Goal: Use online tool/utility: Utilize a website feature to perform a specific function

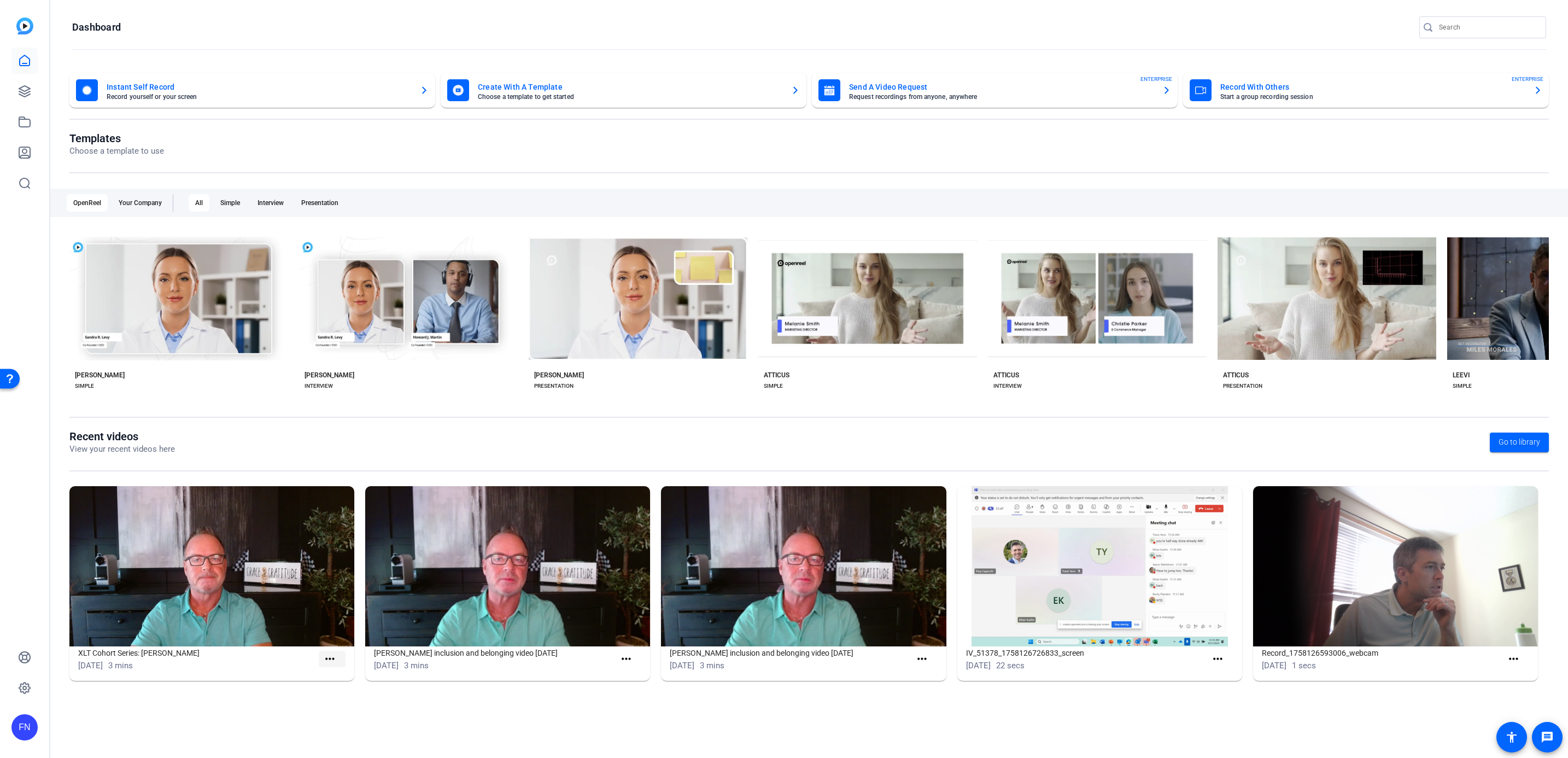
click at [338, 662] on span at bounding box center [332, 659] width 27 height 26
click at [331, 658] on mat-icon "more_horiz" at bounding box center [330, 659] width 13 height 13
click at [340, 679] on span "View" at bounding box center [354, 675] width 44 height 13
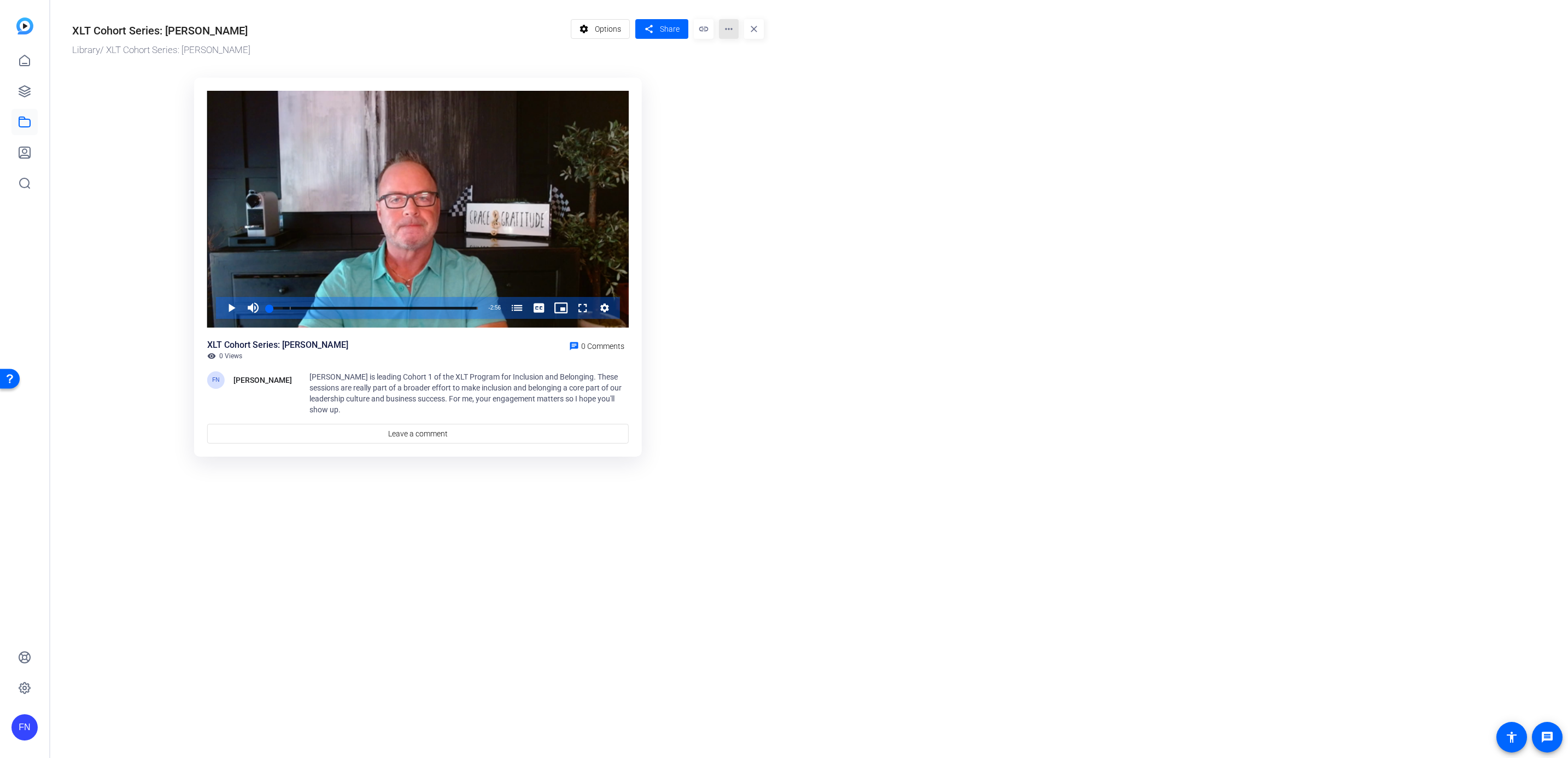
click at [727, 31] on mat-icon "more_horiz" at bounding box center [729, 29] width 19 height 19
click at [741, 61] on span "Edit in Creator" at bounding box center [750, 62] width 46 height 13
